Goal: Check status: Check status

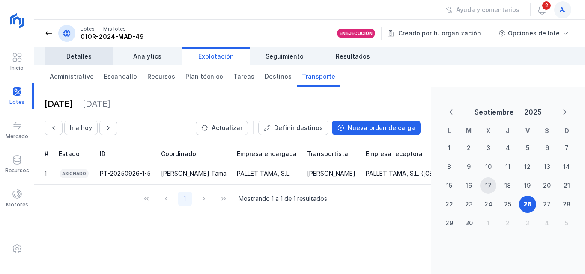
click at [80, 57] on span "Detalles" at bounding box center [78, 56] width 25 height 9
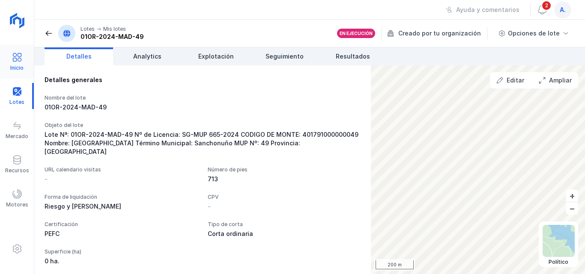
click at [16, 59] on span at bounding box center [17, 57] width 10 height 10
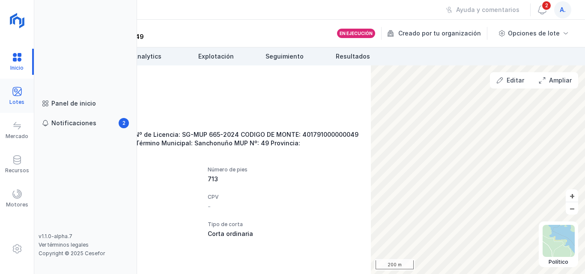
click at [15, 90] on span at bounding box center [17, 91] width 10 height 10
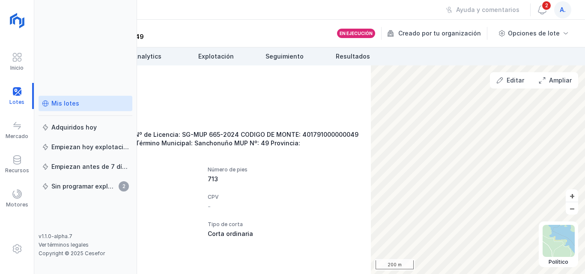
click at [63, 104] on div "Mis lotes" at bounding box center [65, 103] width 28 height 9
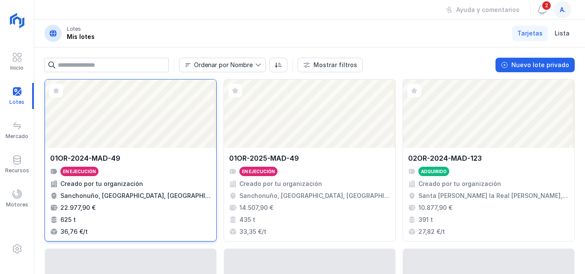
click at [184, 101] on div "Abrir lote" at bounding box center [130, 114] width 171 height 68
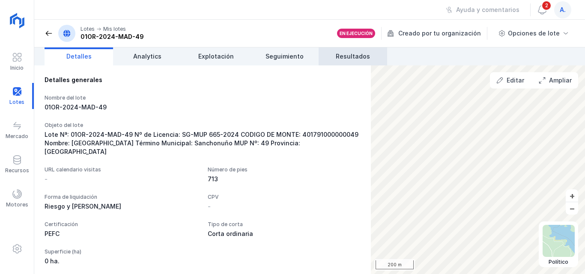
click at [350, 56] on span "Resultados" at bounding box center [352, 56] width 34 height 9
